Goal: Information Seeking & Learning: Check status

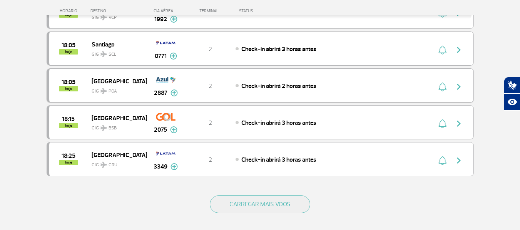
scroll to position [731, 0]
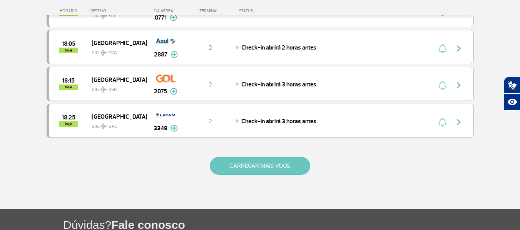
click at [260, 168] on button "CARREGAR MAIS VOOS" at bounding box center [260, 166] width 100 height 18
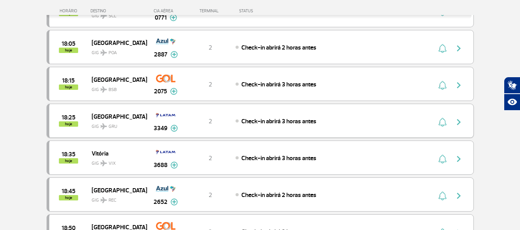
click at [116, 117] on span "[GEOGRAPHIC_DATA]" at bounding box center [116, 117] width 49 height 10
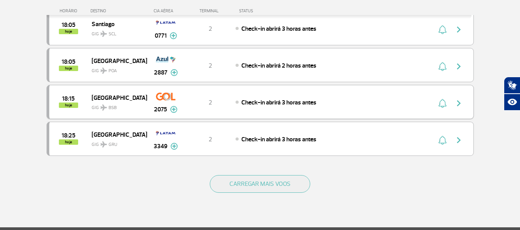
scroll to position [731, 0]
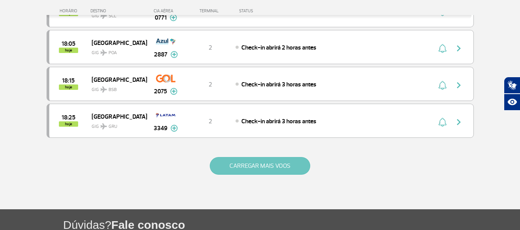
click at [233, 163] on button "CARREGAR MAIS VOOS" at bounding box center [260, 166] width 100 height 18
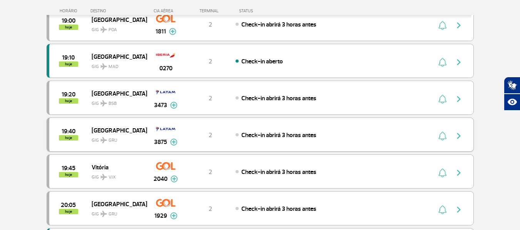
scroll to position [1000, 0]
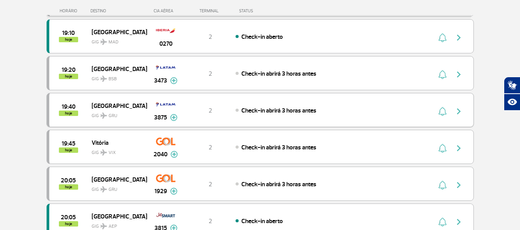
click at [108, 115] on span "GRU" at bounding box center [112, 116] width 9 height 7
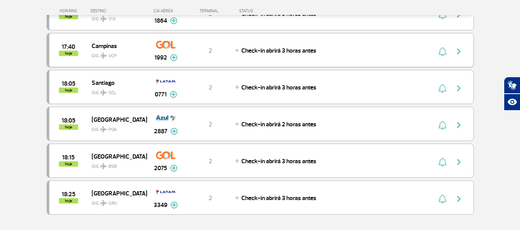
scroll to position [692, 0]
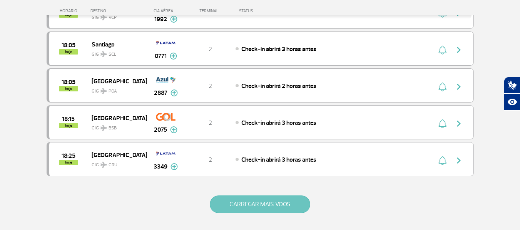
click at [265, 204] on button "CARREGAR MAIS VOOS" at bounding box center [260, 205] width 100 height 18
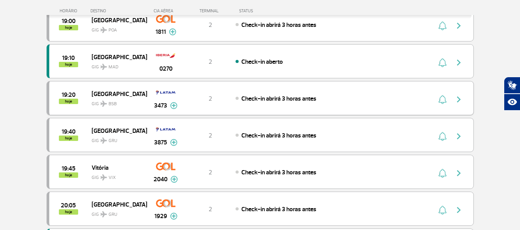
scroll to position [961, 0]
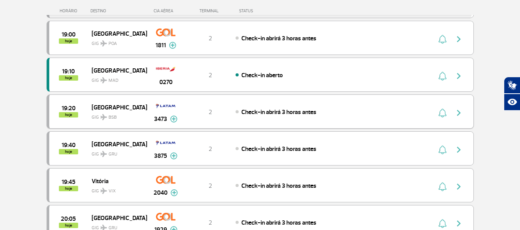
click at [99, 116] on span "GIG BSB" at bounding box center [116, 115] width 49 height 11
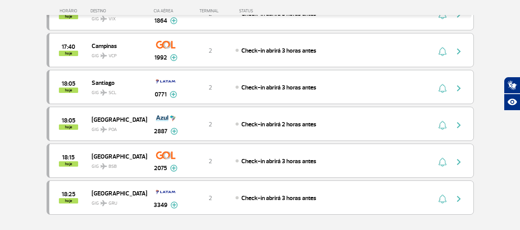
scroll to position [692, 0]
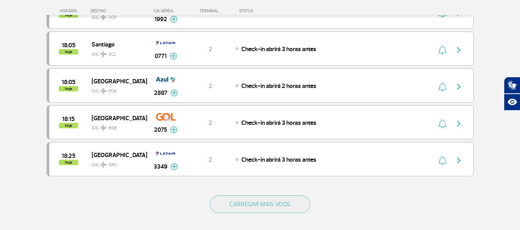
click at [236, 194] on div "CARREGAR MAIS VOOS" at bounding box center [260, 217] width 427 height 62
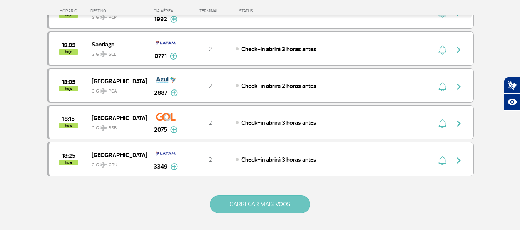
click at [232, 204] on button "CARREGAR MAIS VOOS" at bounding box center [260, 205] width 100 height 18
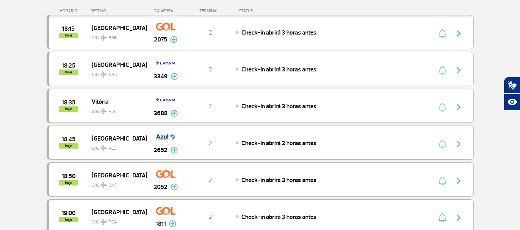
scroll to position [808, 0]
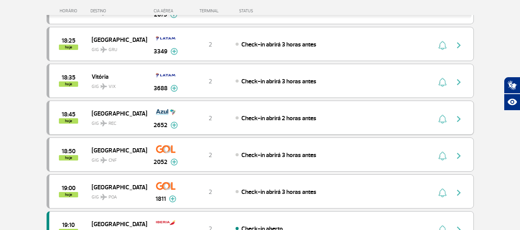
click at [105, 122] on img at bounding box center [103, 123] width 7 height 6
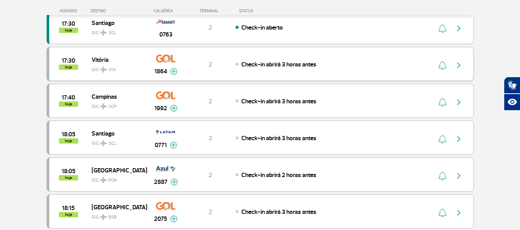
scroll to position [692, 0]
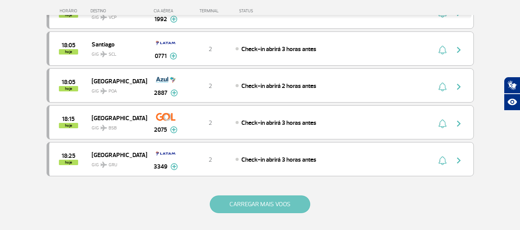
click at [247, 200] on button "CARREGAR MAIS VOOS" at bounding box center [260, 205] width 100 height 18
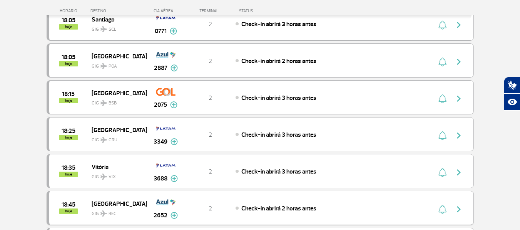
scroll to position [731, 0]
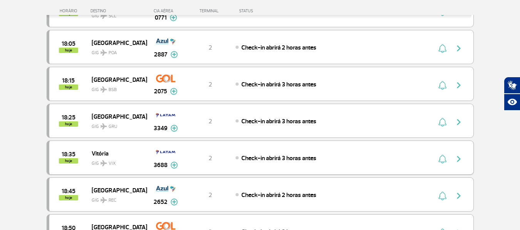
click at [110, 157] on span "GIG VIX" at bounding box center [116, 161] width 49 height 11
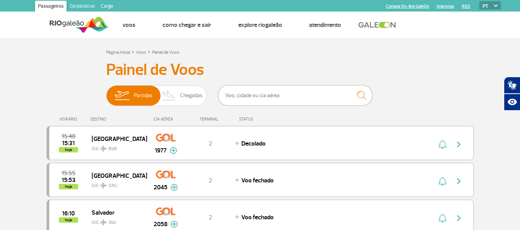
drag, startPoint x: 313, startPoint y: 95, endPoint x: 308, endPoint y: 92, distance: 5.9
click at [312, 95] on input "text" at bounding box center [295, 95] width 154 height 20
type input "2099"
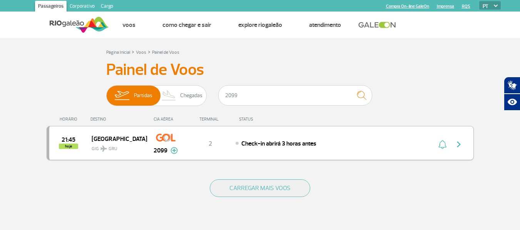
click at [323, 143] on div "Check-in abrirá 3 horas antes" at bounding box center [320, 143] width 170 height 8
